Goal: Task Accomplishment & Management: Use online tool/utility

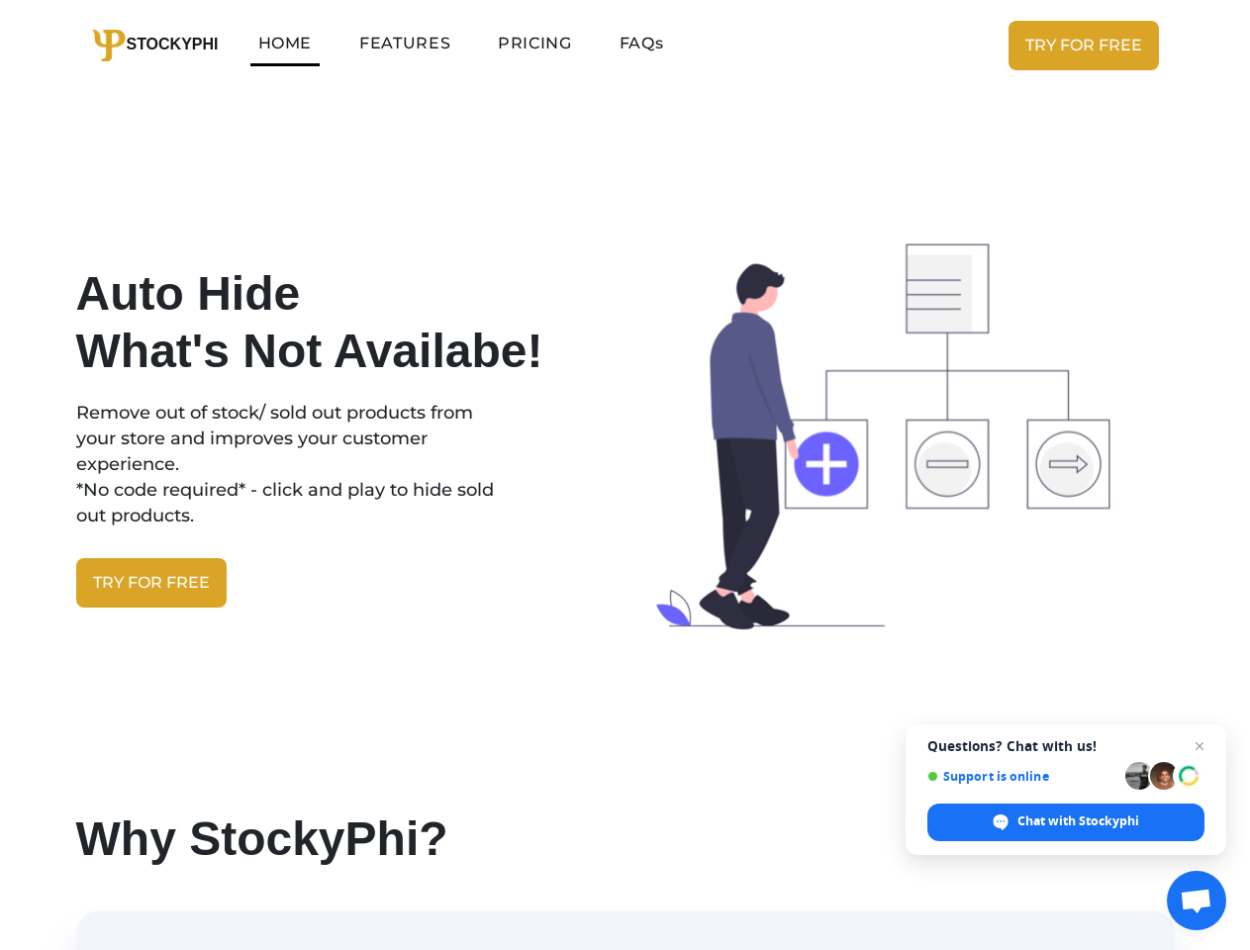
click at [1197, 901] on span "Open chat" at bounding box center [1196, 903] width 33 height 28
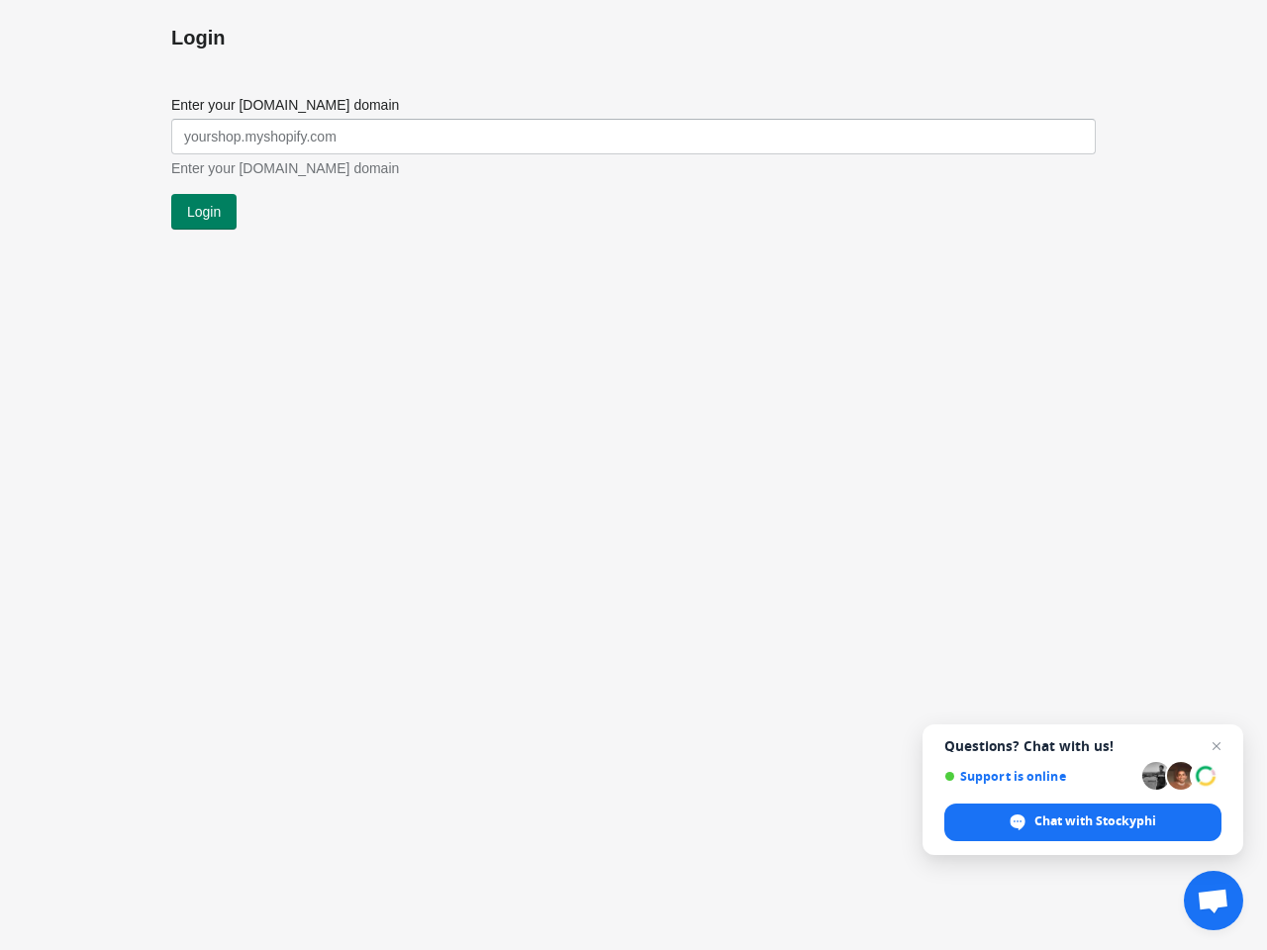
click at [634, 475] on div "Login Submit Enter your myshopify.com domain Enter your myshopify.com domain Lo…" at bounding box center [633, 475] width 1267 height 950
click at [634, 137] on input "Enter your myshopify.com domain" at bounding box center [633, 137] width 925 height 36
click at [1214, 901] on span "Open chat" at bounding box center [1213, 903] width 33 height 28
